Goal: Task Accomplishment & Management: Use online tool/utility

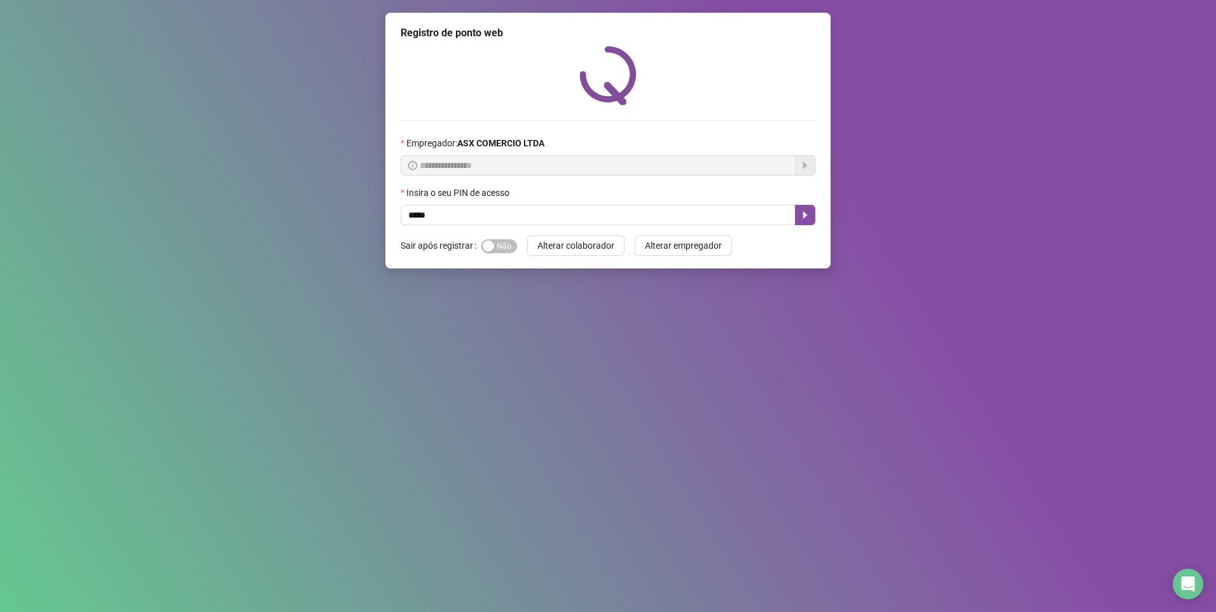
type input "*****"
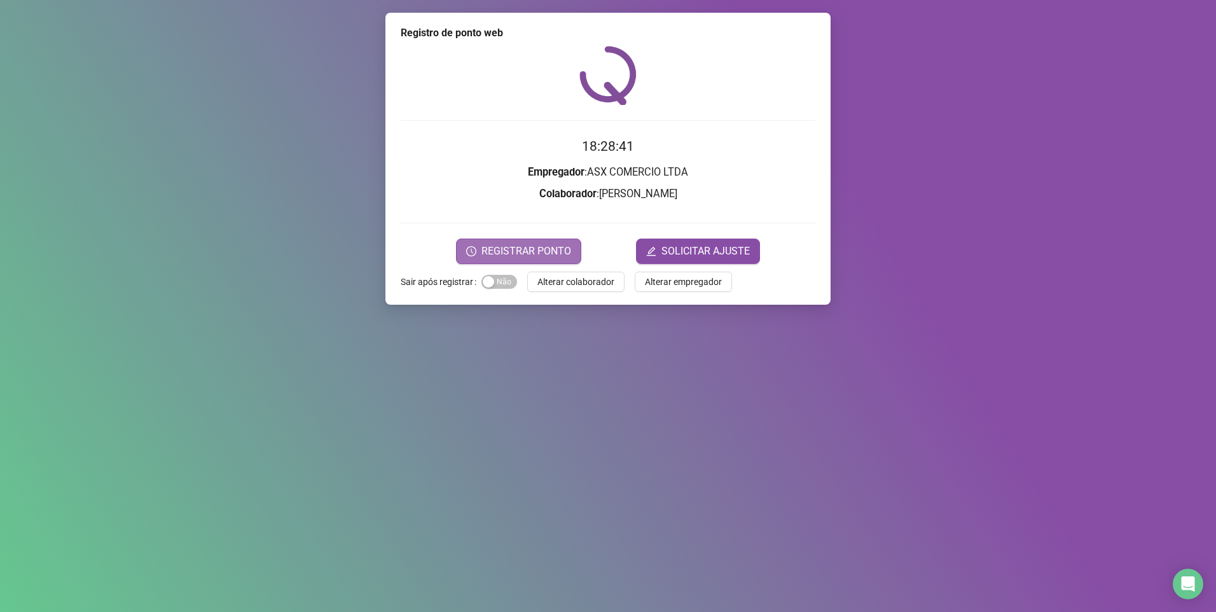
click at [534, 256] on span "REGISTRAR PONTO" at bounding box center [526, 251] width 90 height 15
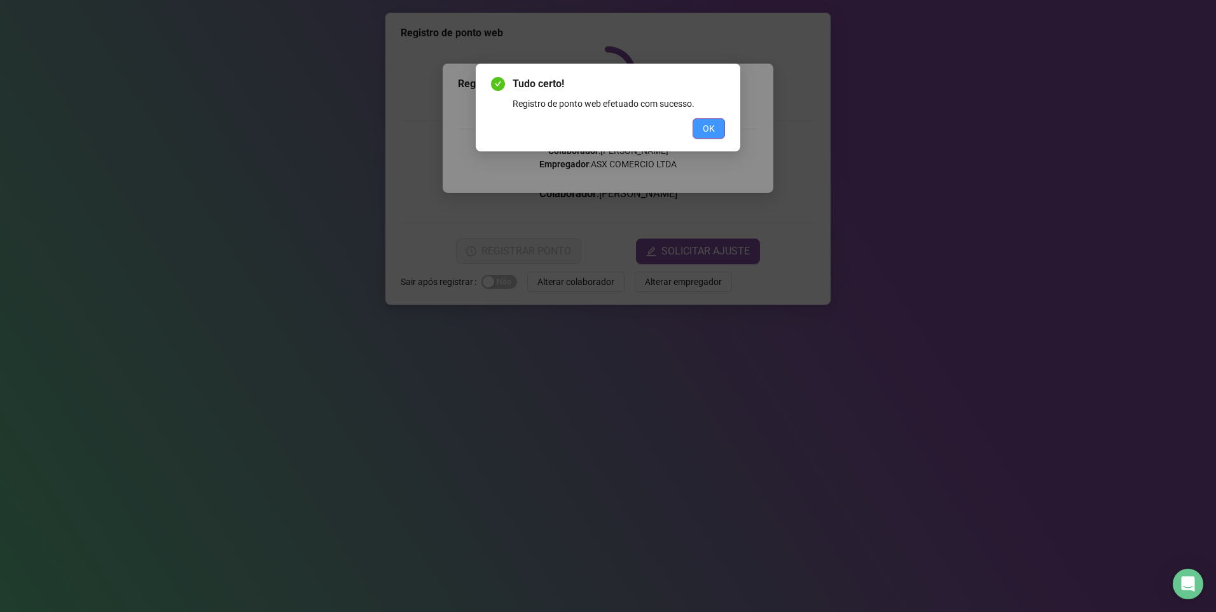
click at [707, 125] on span "OK" at bounding box center [709, 128] width 12 height 14
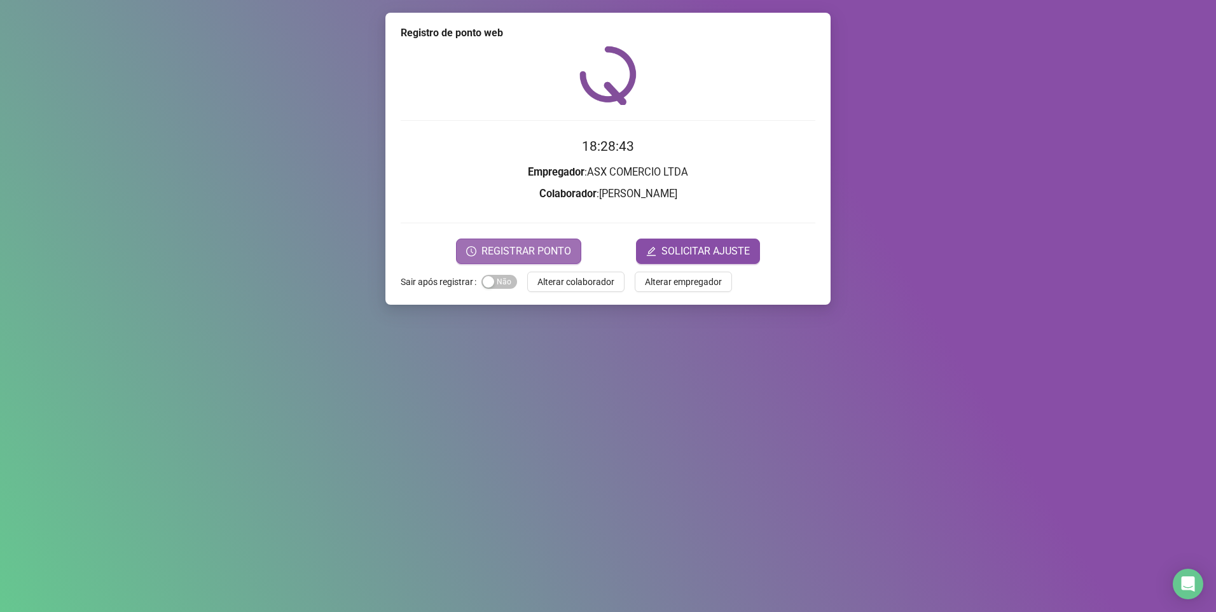
click at [547, 247] on span "REGISTRAR PONTO" at bounding box center [526, 251] width 90 height 15
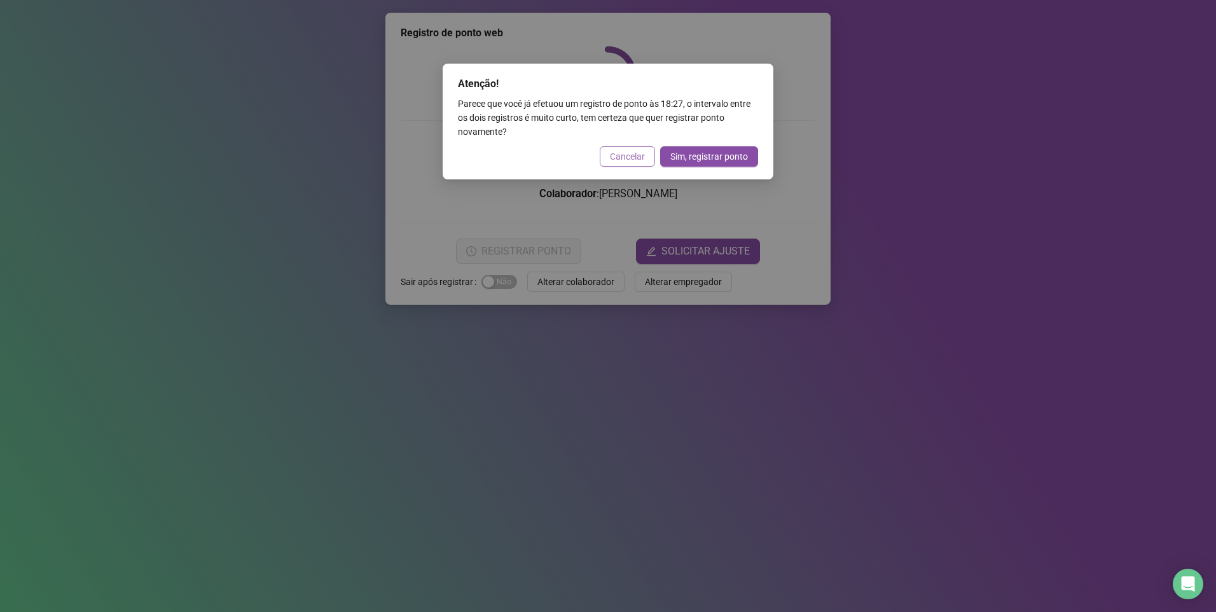
click at [625, 159] on span "Cancelar" at bounding box center [627, 156] width 35 height 14
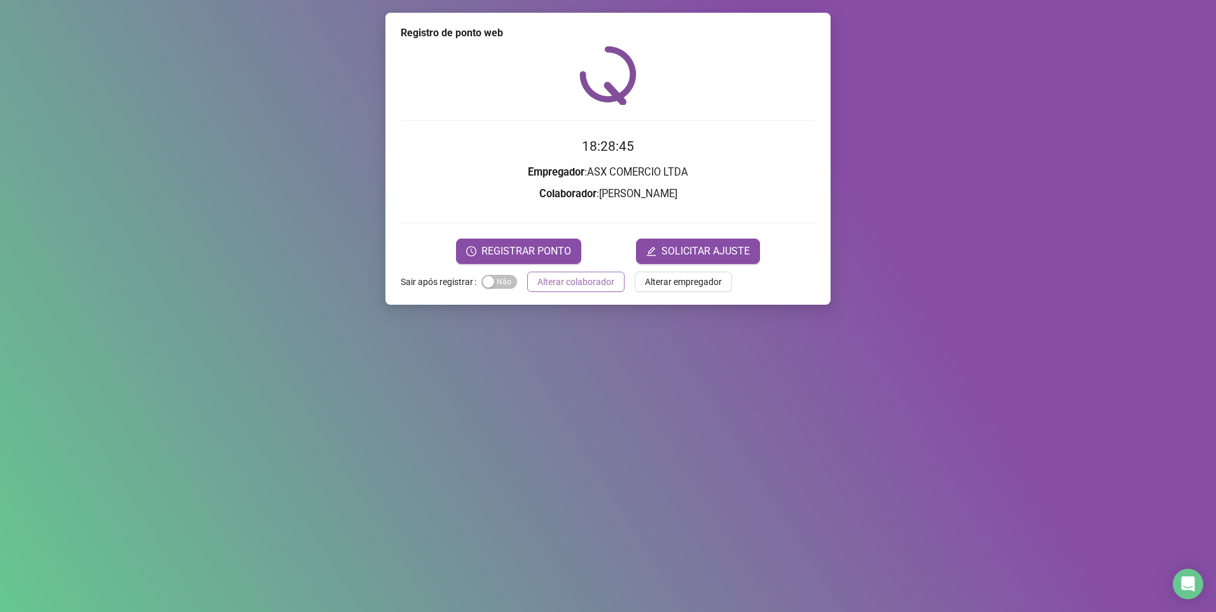
click at [589, 280] on span "Alterar colaborador" at bounding box center [575, 282] width 77 height 14
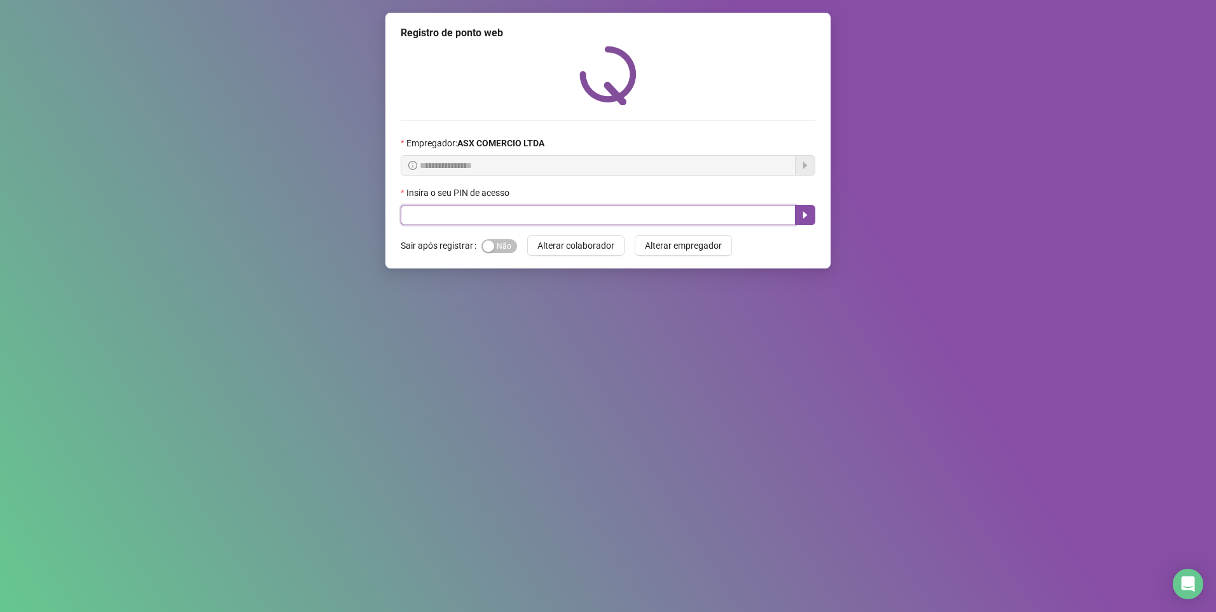
click at [488, 219] on input "text" at bounding box center [598, 215] width 395 height 20
type input "*****"
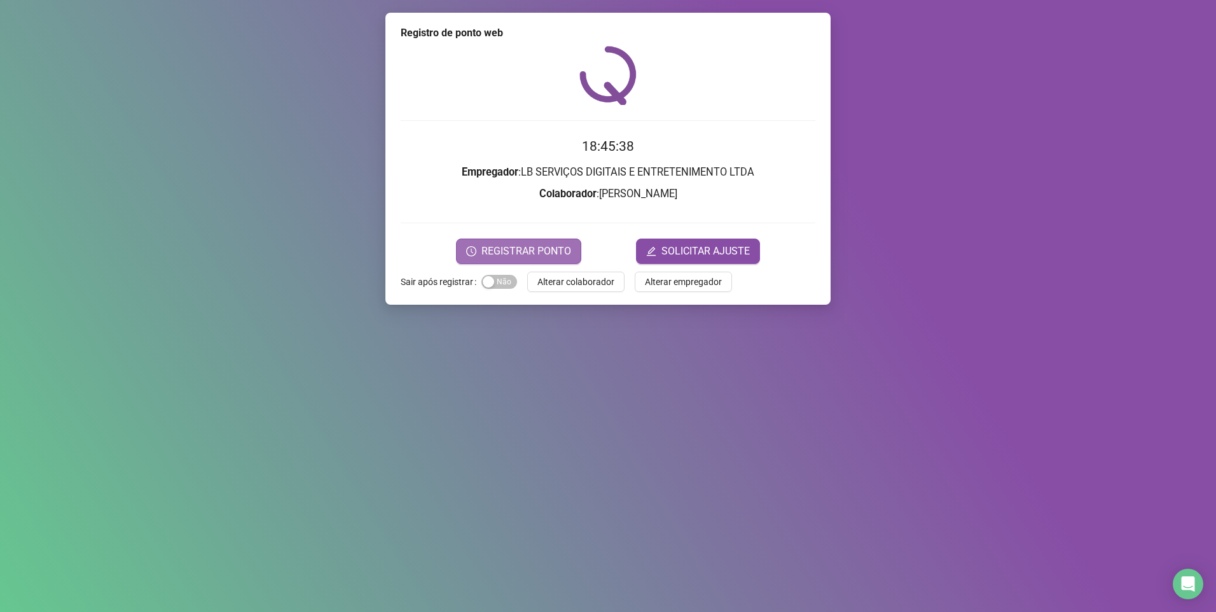
click at [543, 254] on span "REGISTRAR PONTO" at bounding box center [526, 251] width 90 height 15
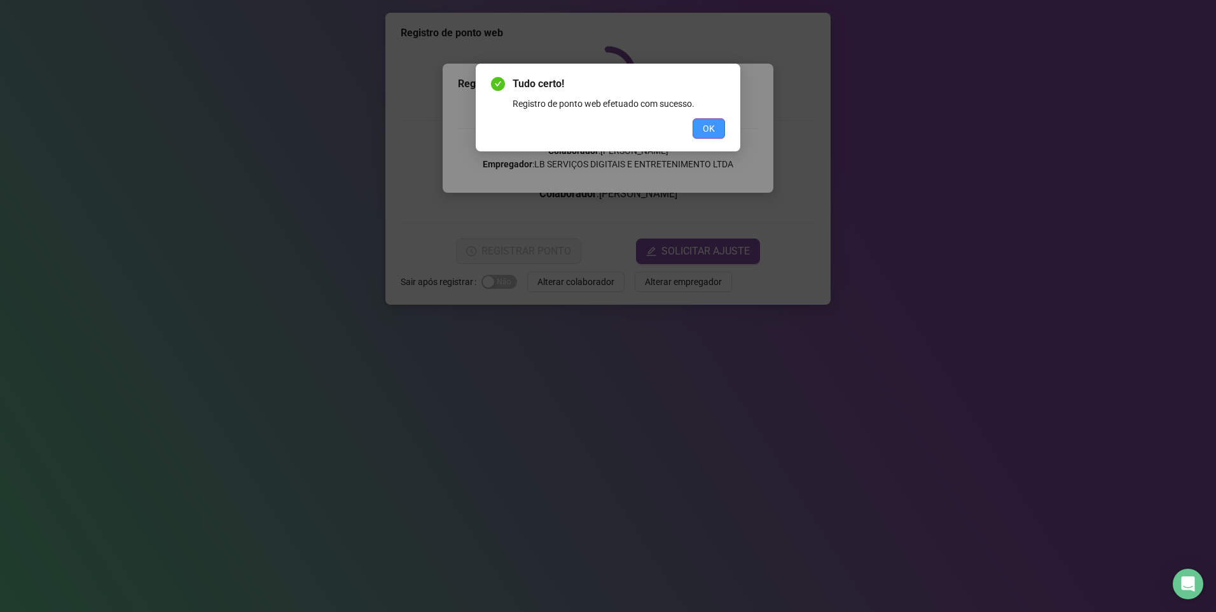
click at [708, 133] on span "OK" at bounding box center [709, 128] width 12 height 14
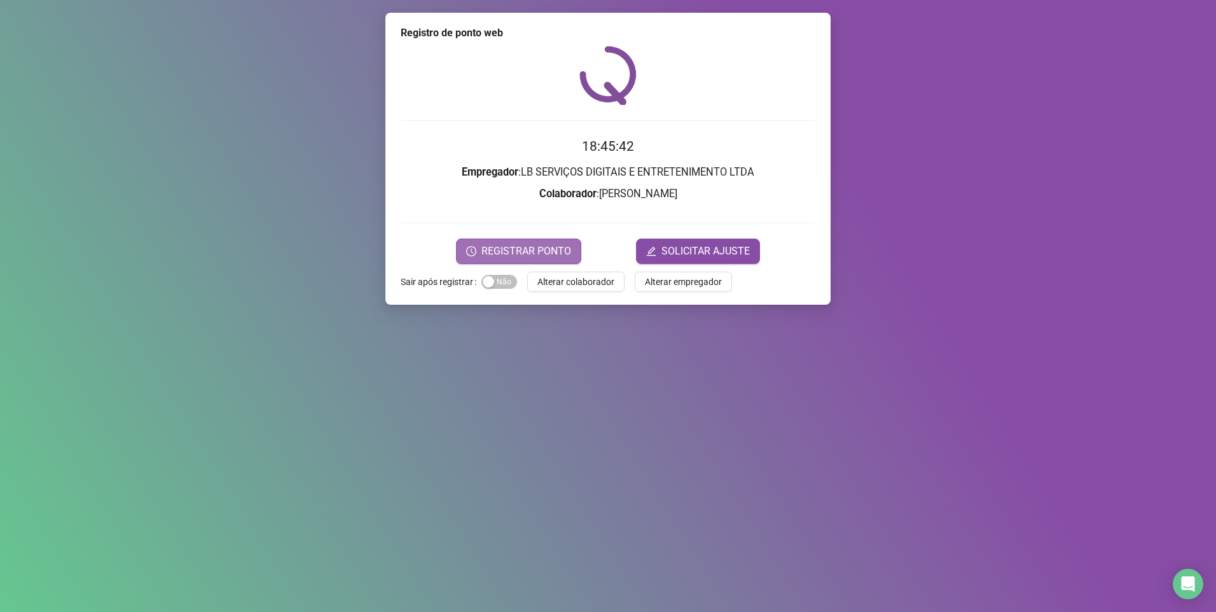
click at [516, 251] on span "REGISTRAR PONTO" at bounding box center [526, 251] width 90 height 15
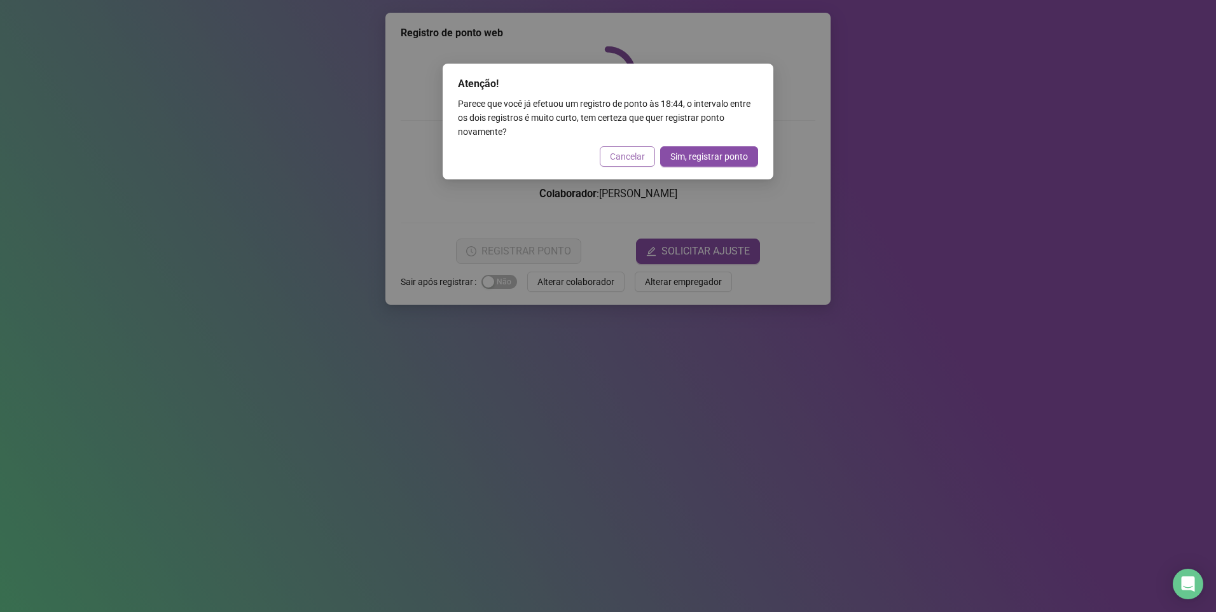
click at [624, 149] on span "Cancelar" at bounding box center [627, 156] width 35 height 14
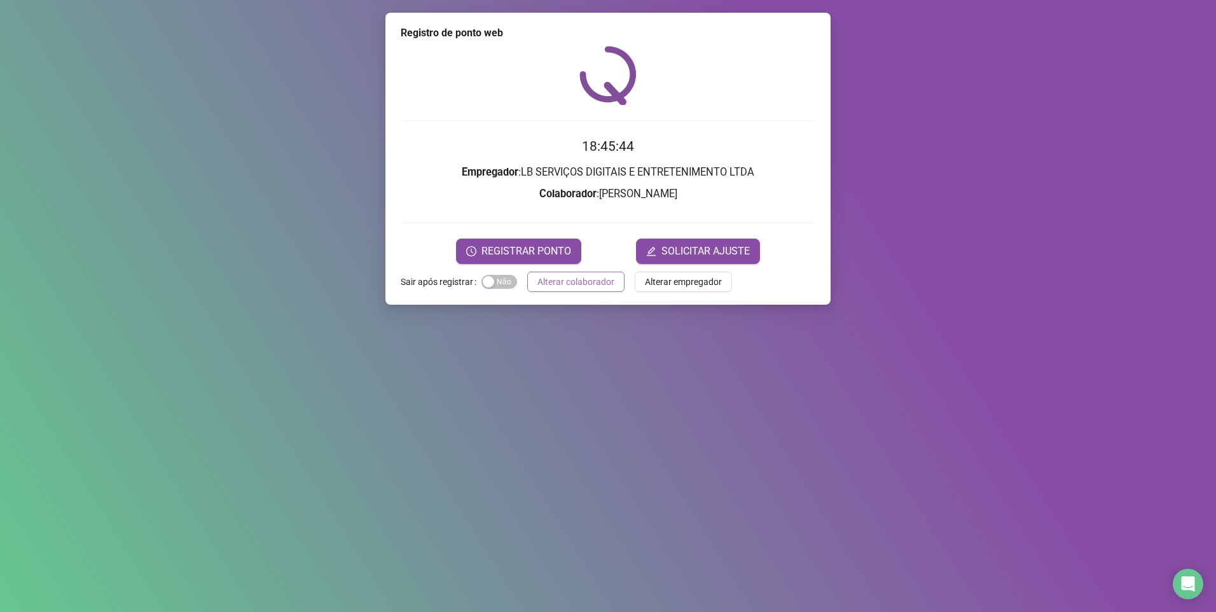
click at [578, 287] on span "Alterar colaborador" at bounding box center [575, 282] width 77 height 14
